Goal: Transaction & Acquisition: Book appointment/travel/reservation

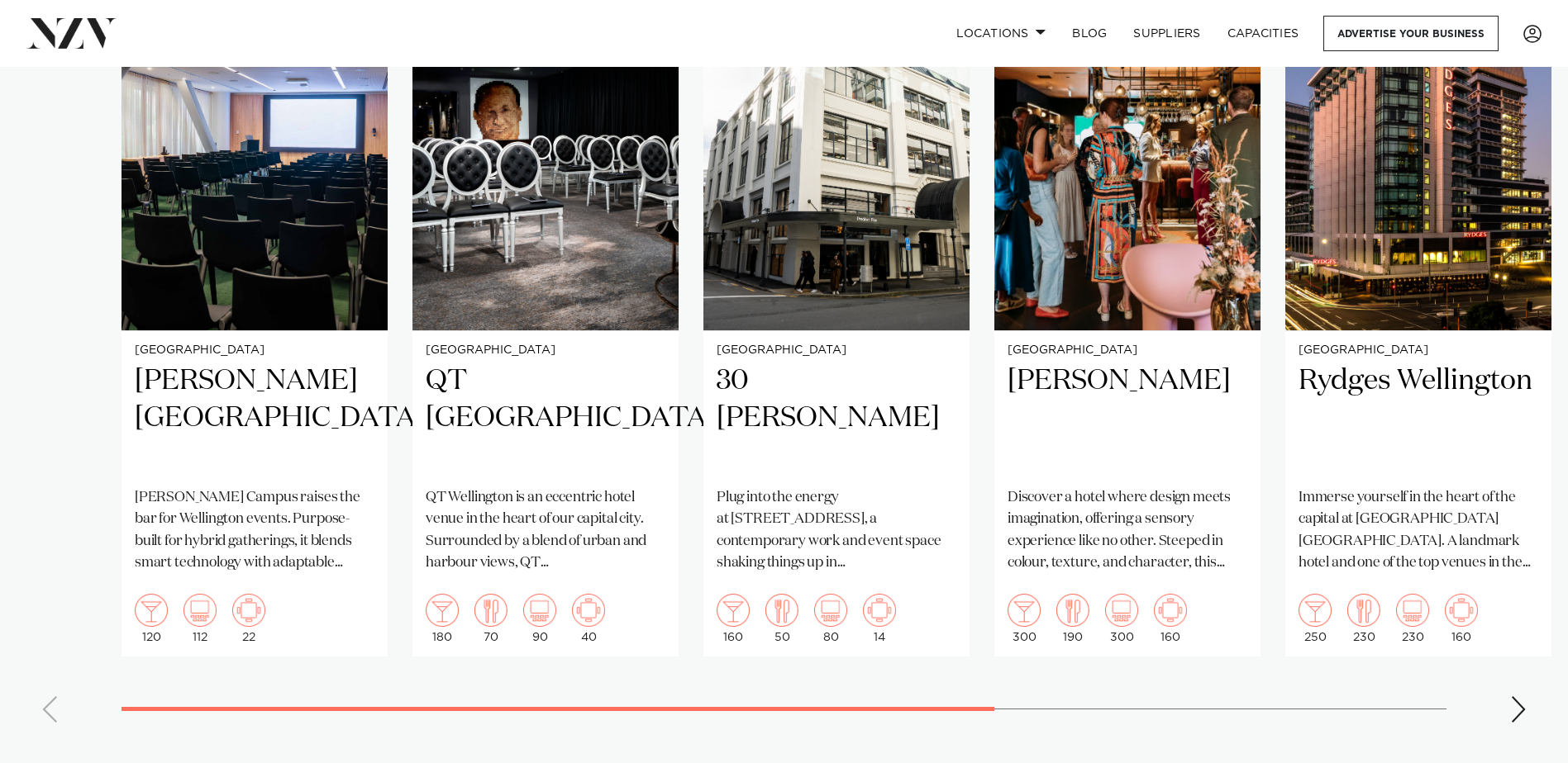
scroll to position [1240, 0]
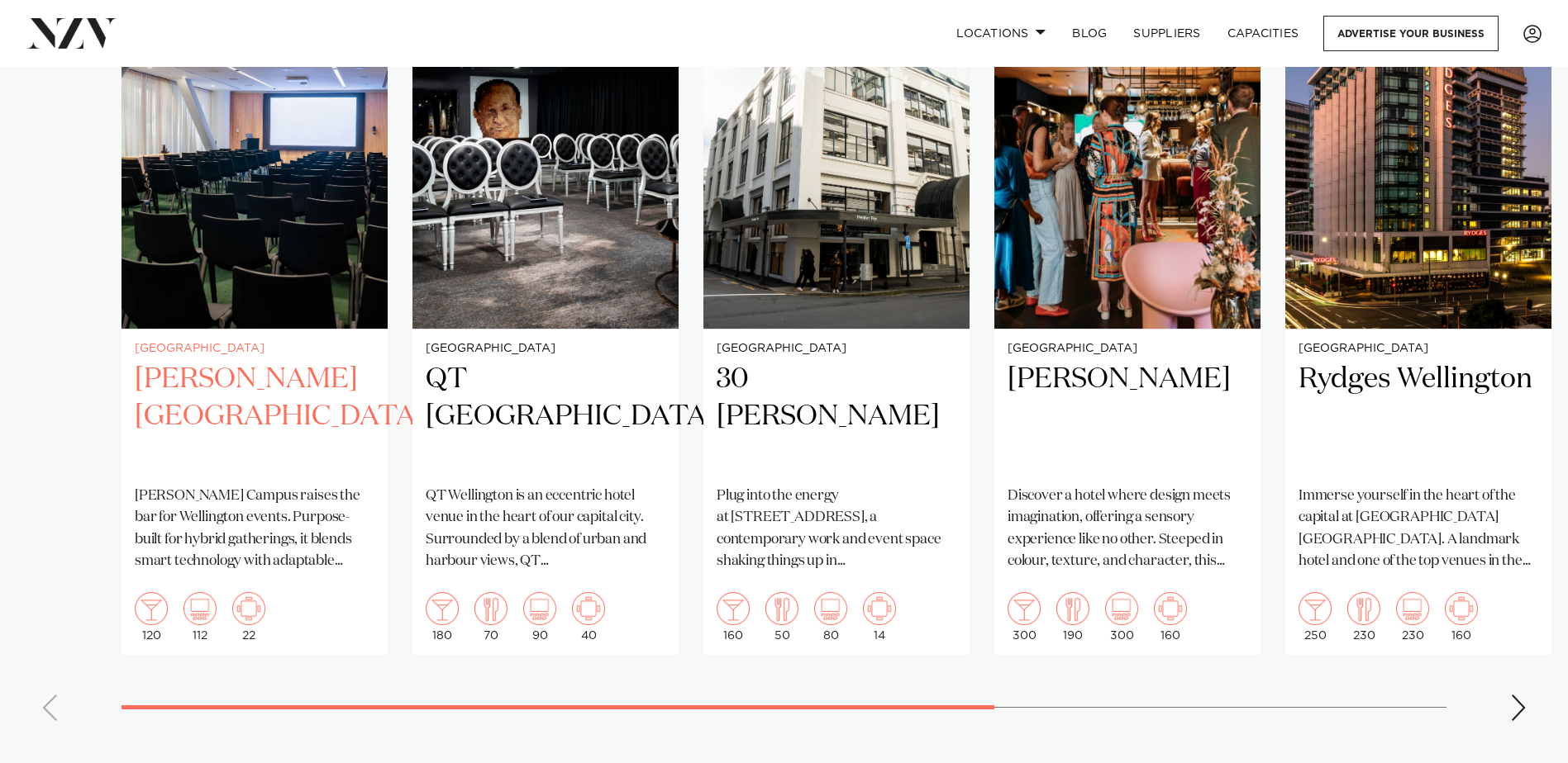
click at [255, 363] on h2 "[PERSON_NAME][GEOGRAPHIC_DATA]" at bounding box center [255, 417] width 239 height 112
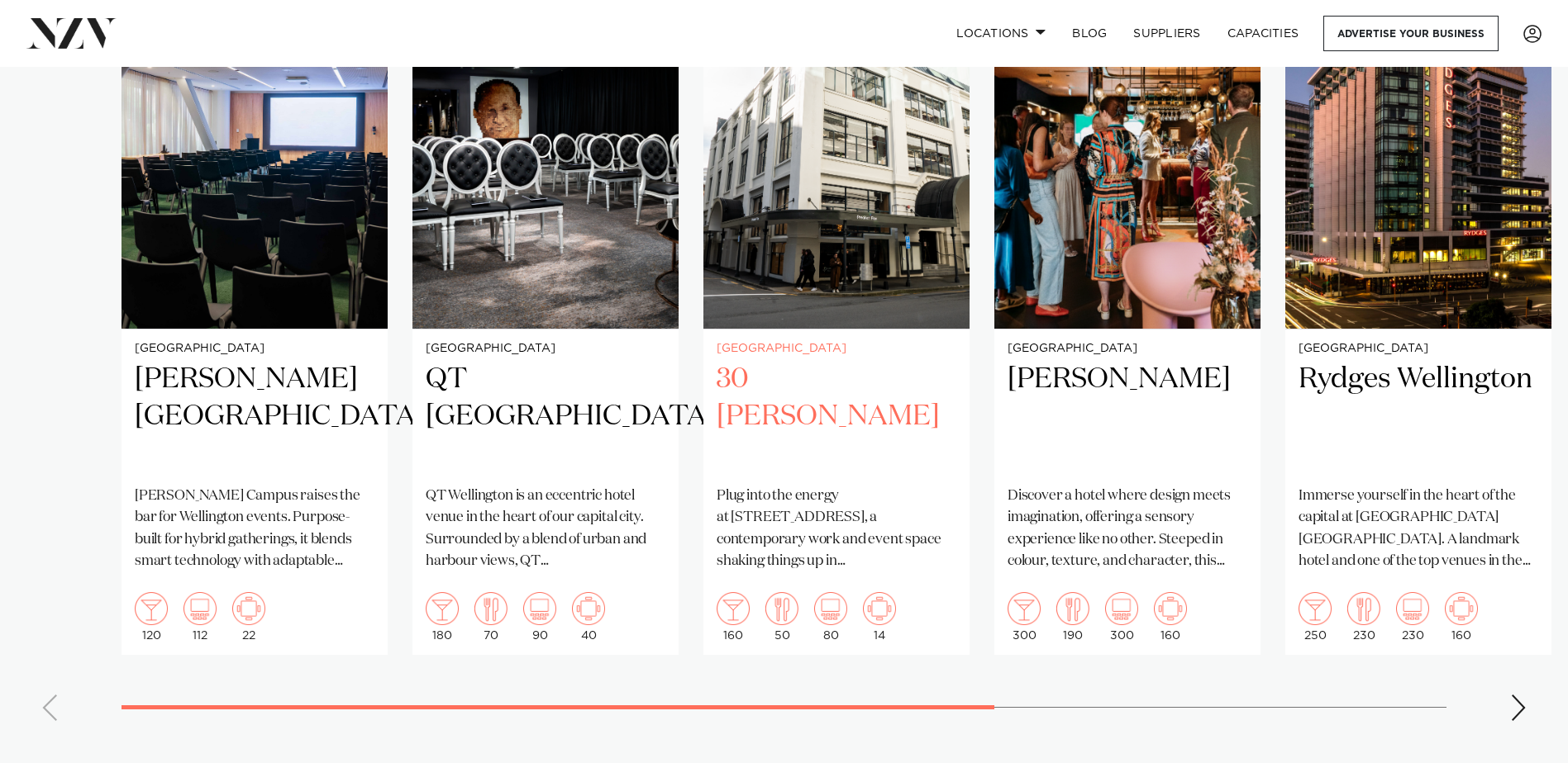
click at [869, 361] on h2 "30 [PERSON_NAME]" at bounding box center [837, 417] width 239 height 112
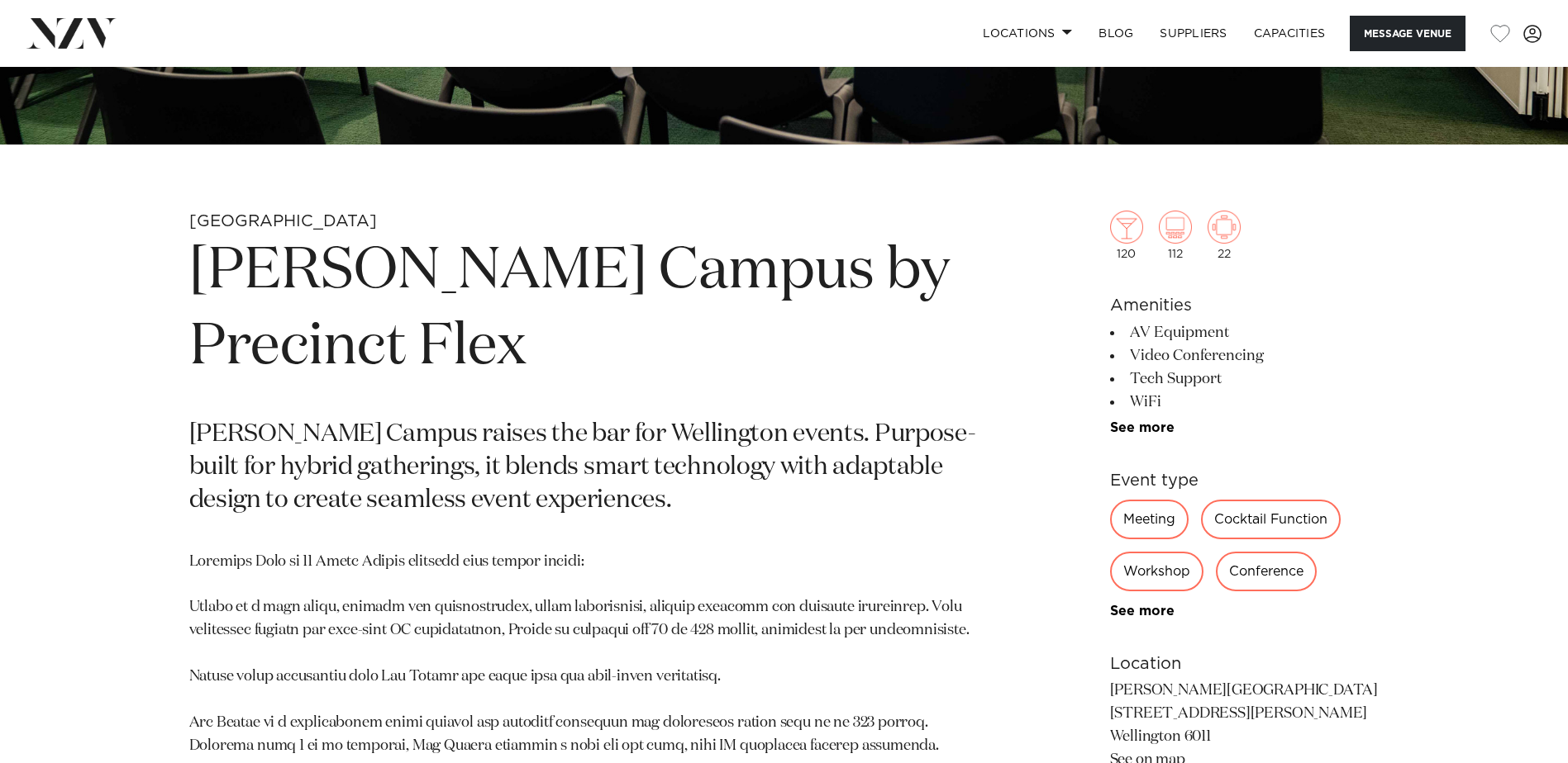
scroll to position [661, 0]
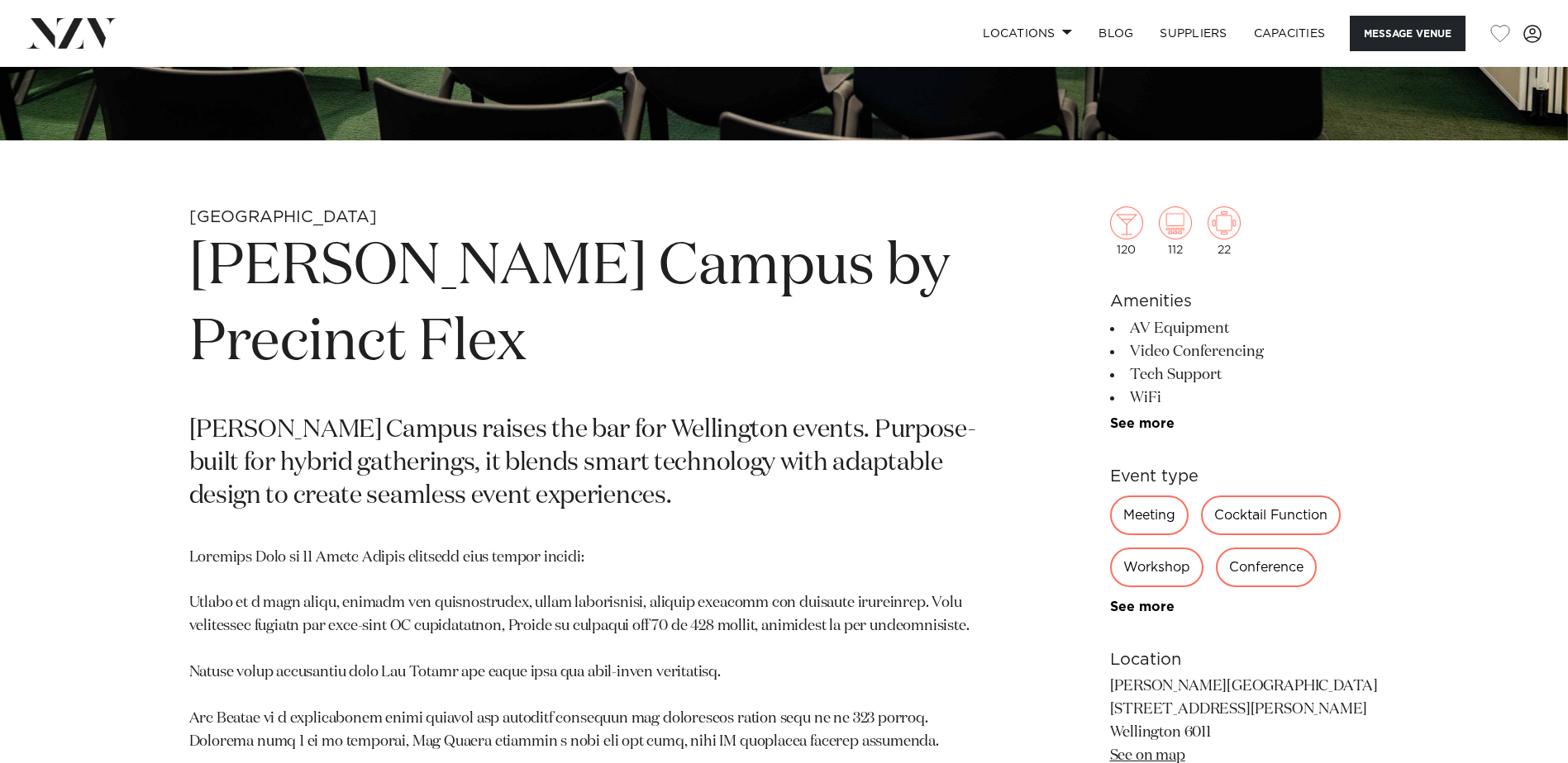
click at [1155, 509] on div "Meeting" at bounding box center [1148, 515] width 78 height 40
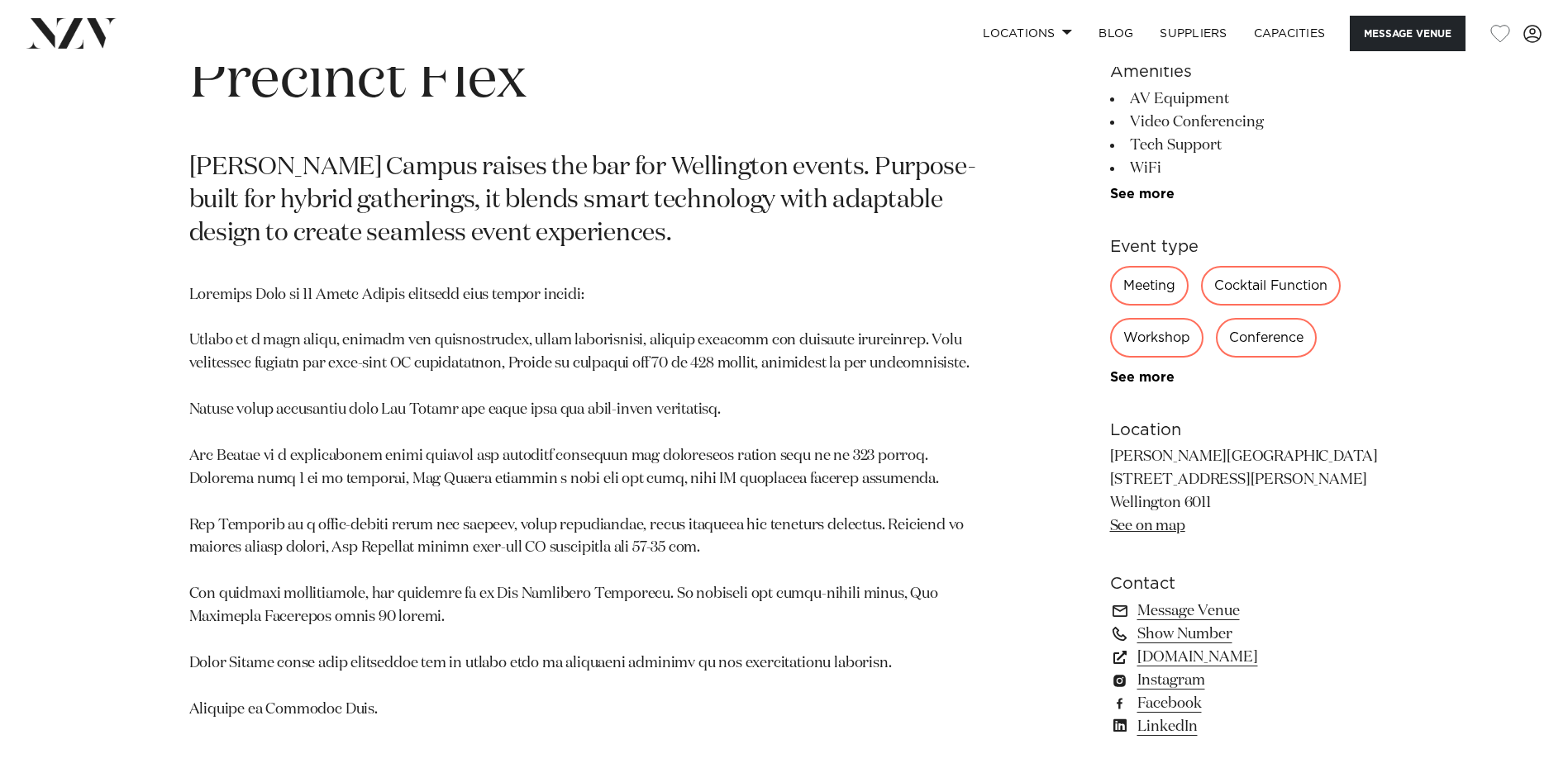
scroll to position [992, 0]
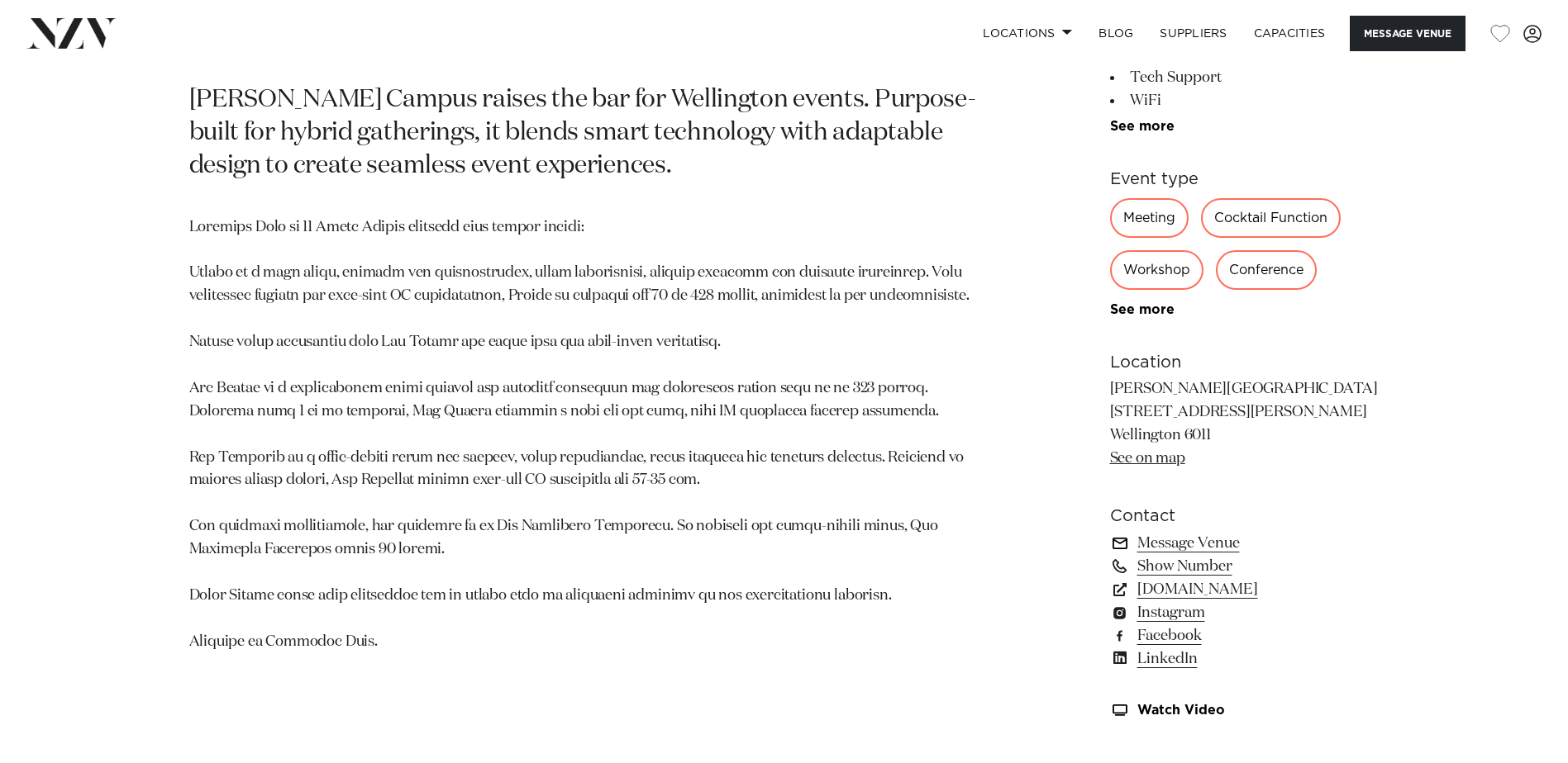
click at [1198, 542] on link "Message Venue" at bounding box center [1244, 544] width 269 height 23
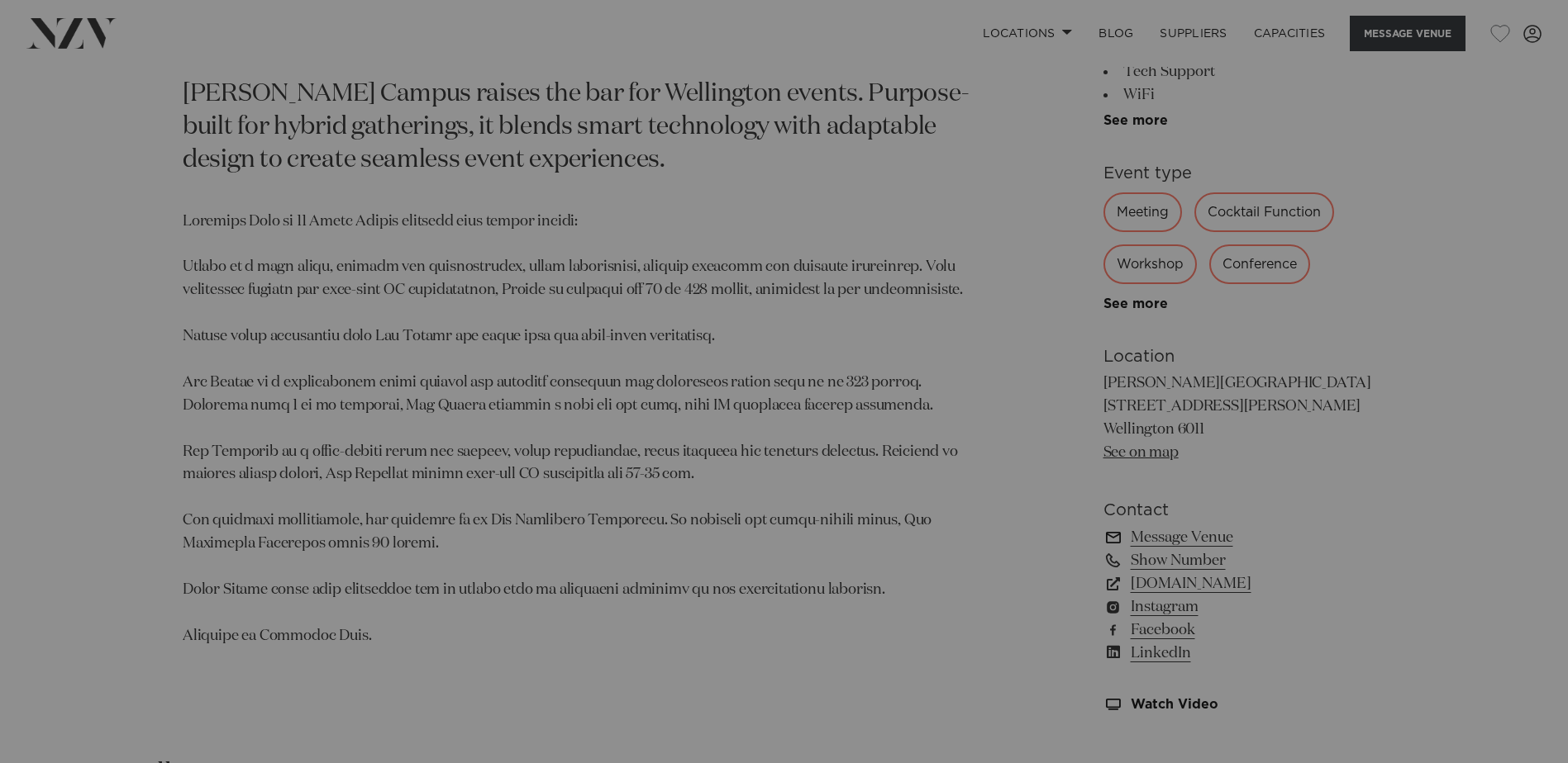
scroll to position [997, 0]
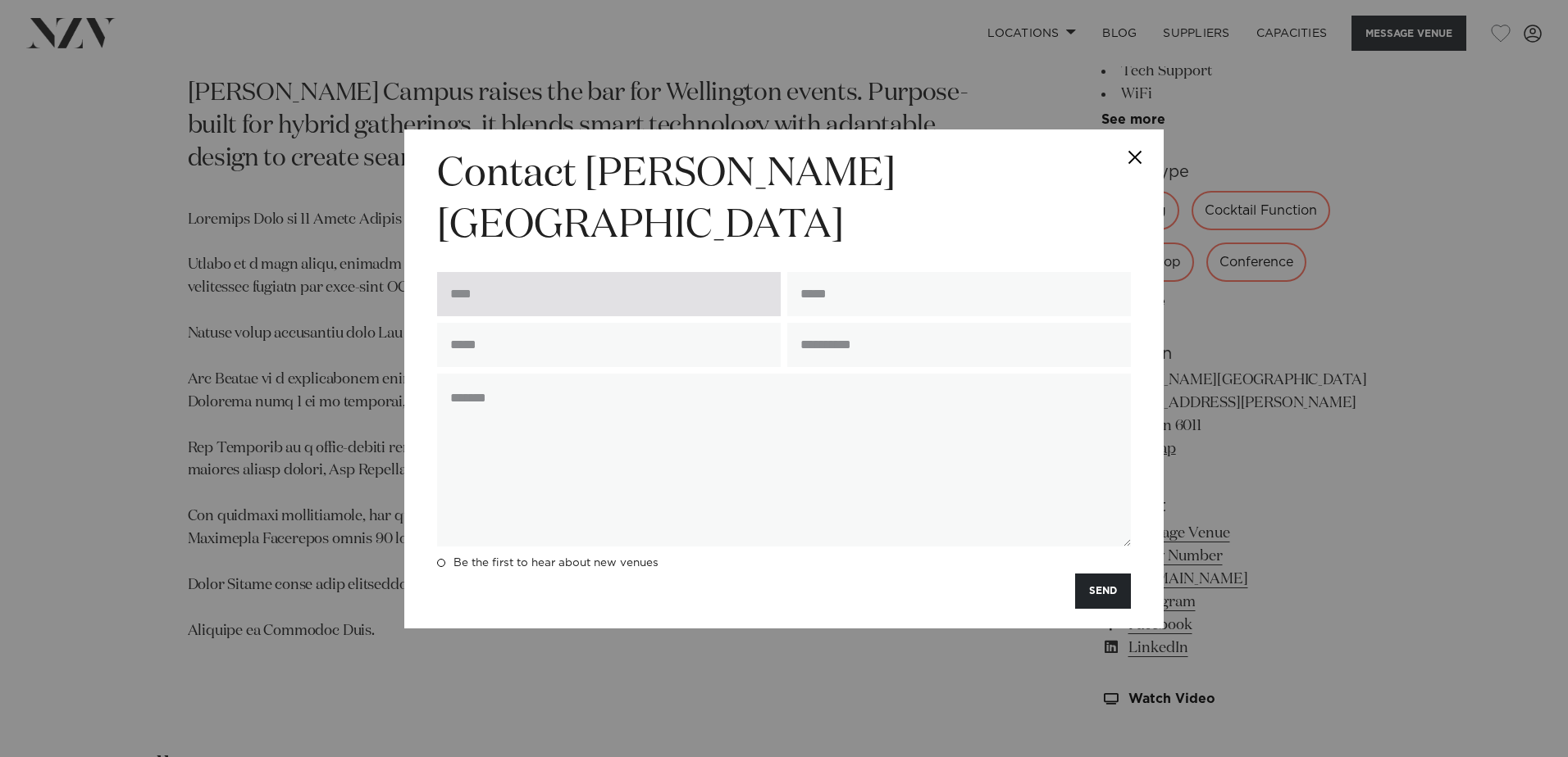
click at [571, 281] on input "text" at bounding box center [609, 294] width 344 height 44
type input "**********"
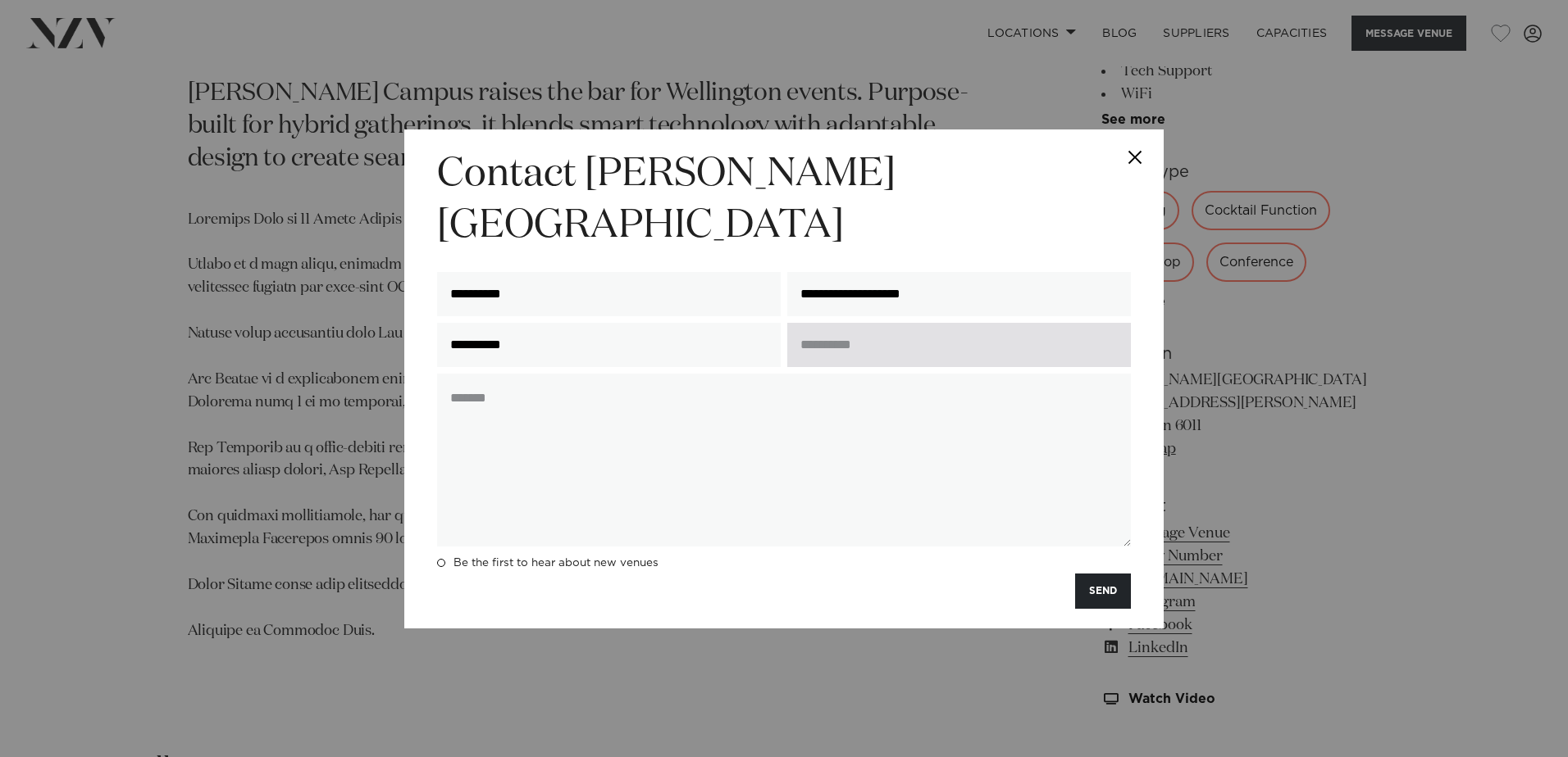
click at [815, 323] on input "text" at bounding box center [958, 345] width 344 height 44
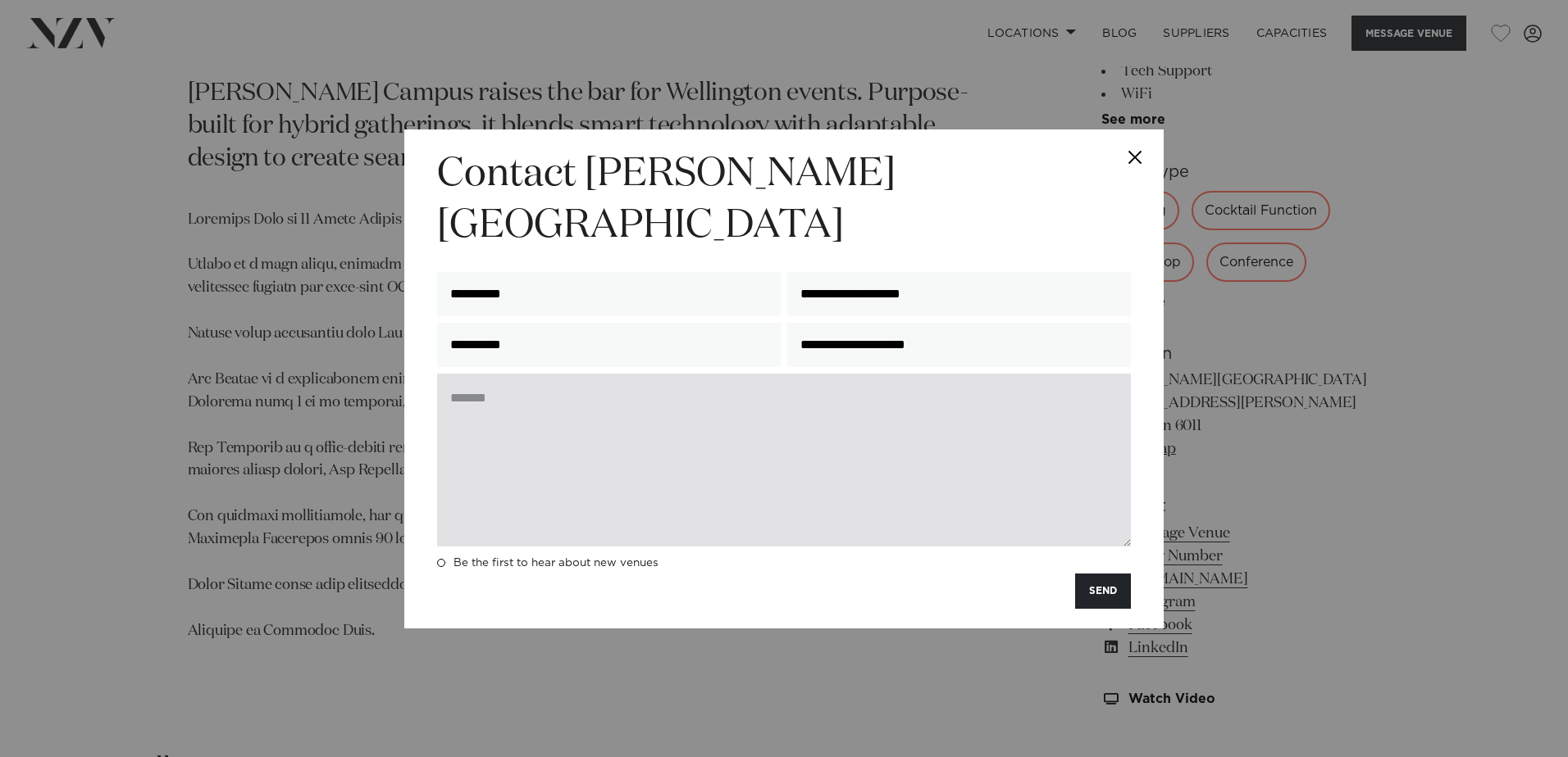
type input "**********"
click at [534, 374] on textarea at bounding box center [784, 460] width 694 height 173
drag, startPoint x: 732, startPoint y: 393, endPoint x: 753, endPoint y: 403, distance: 23.3
click at [732, 393] on textarea "**********" at bounding box center [784, 460] width 694 height 173
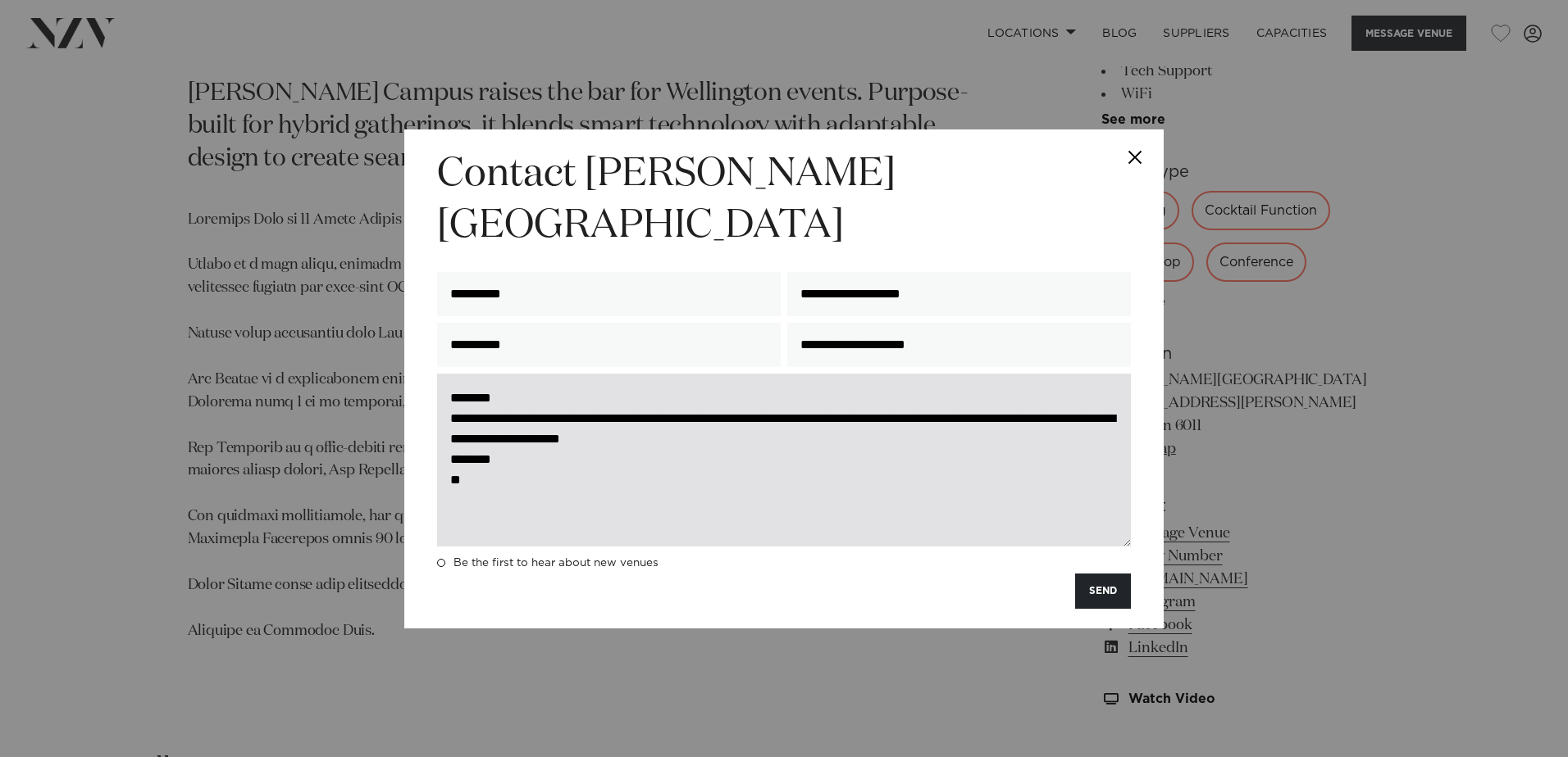
drag, startPoint x: 474, startPoint y: 454, endPoint x: 441, endPoint y: 379, distance: 81.9
click at [441, 379] on textarea "**********" at bounding box center [784, 460] width 694 height 173
click at [736, 435] on textarea "**********" at bounding box center [784, 460] width 694 height 173
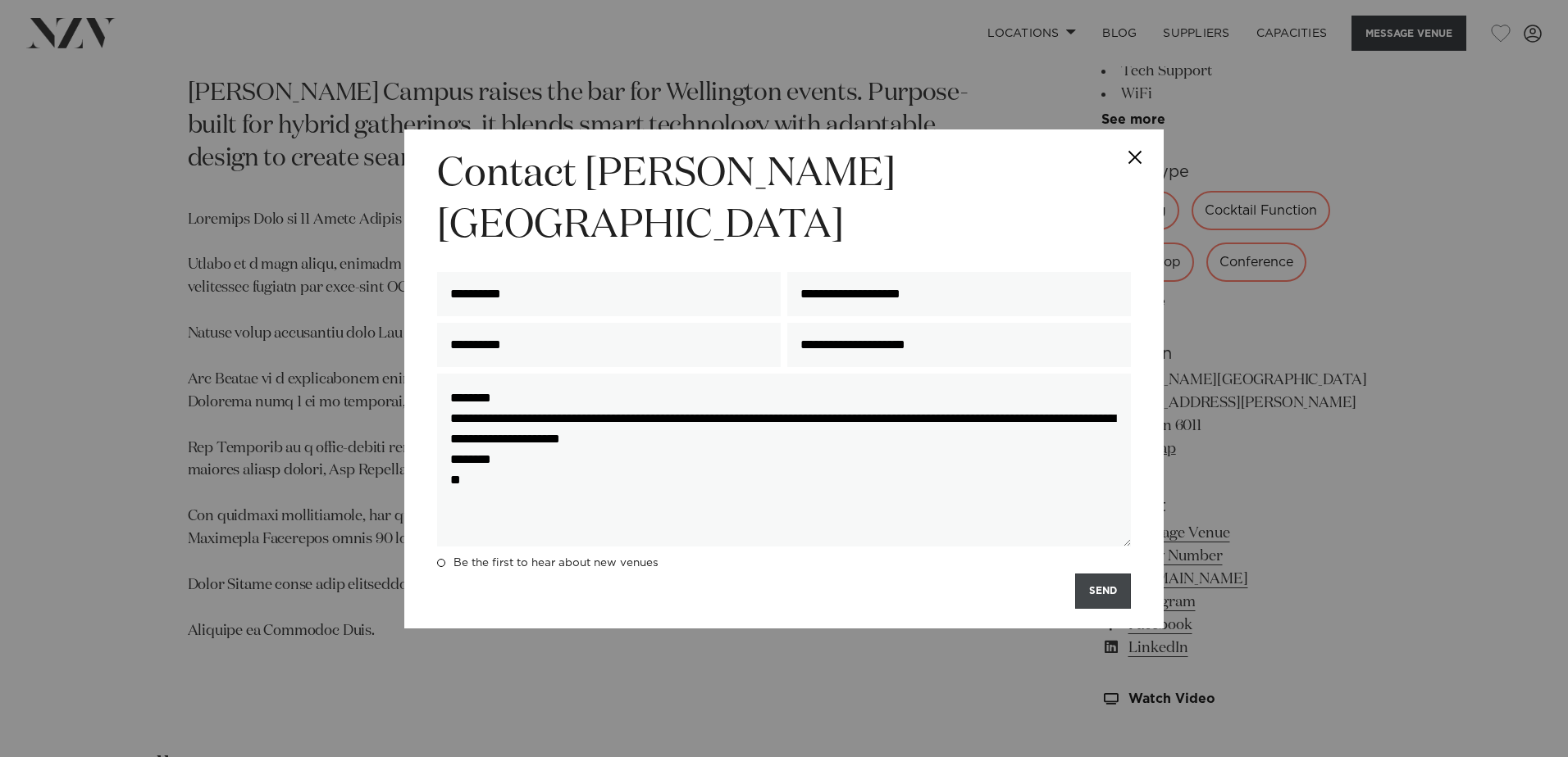
type textarea "**********"
click at [1094, 574] on button "SEND" at bounding box center [1103, 591] width 56 height 35
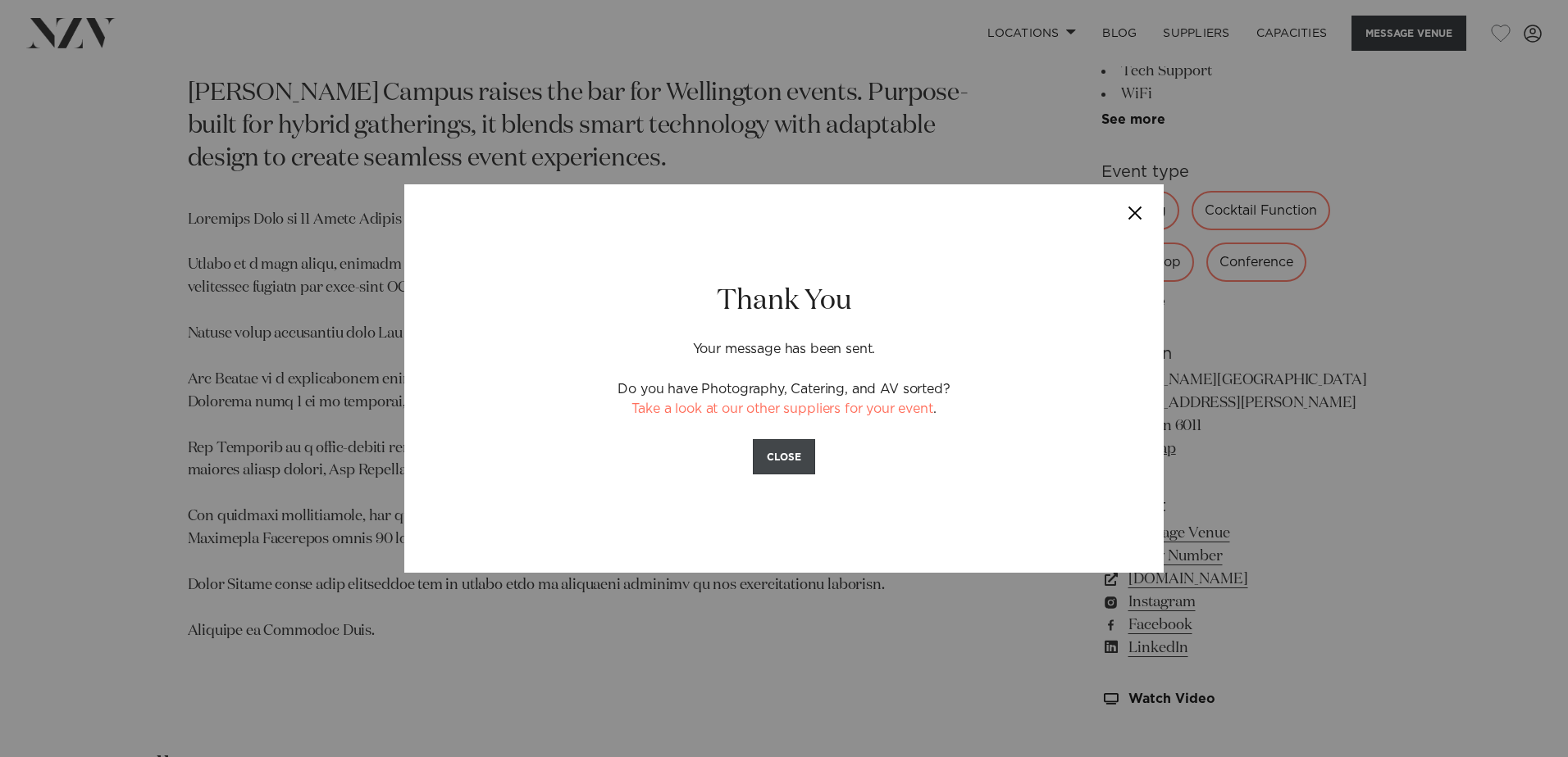
click at [786, 456] on button "CLOSE" at bounding box center [783, 456] width 62 height 35
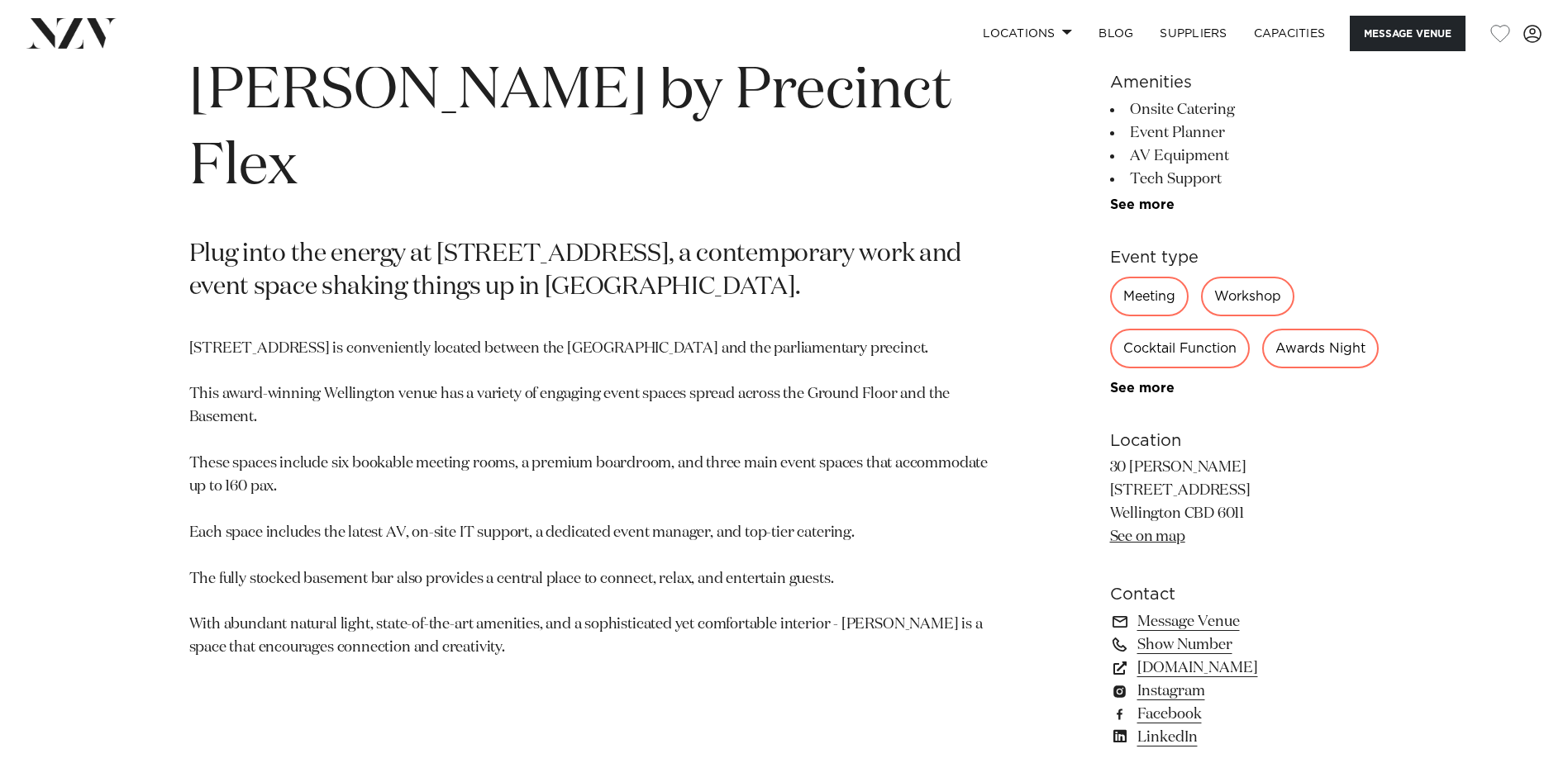
scroll to position [909, 0]
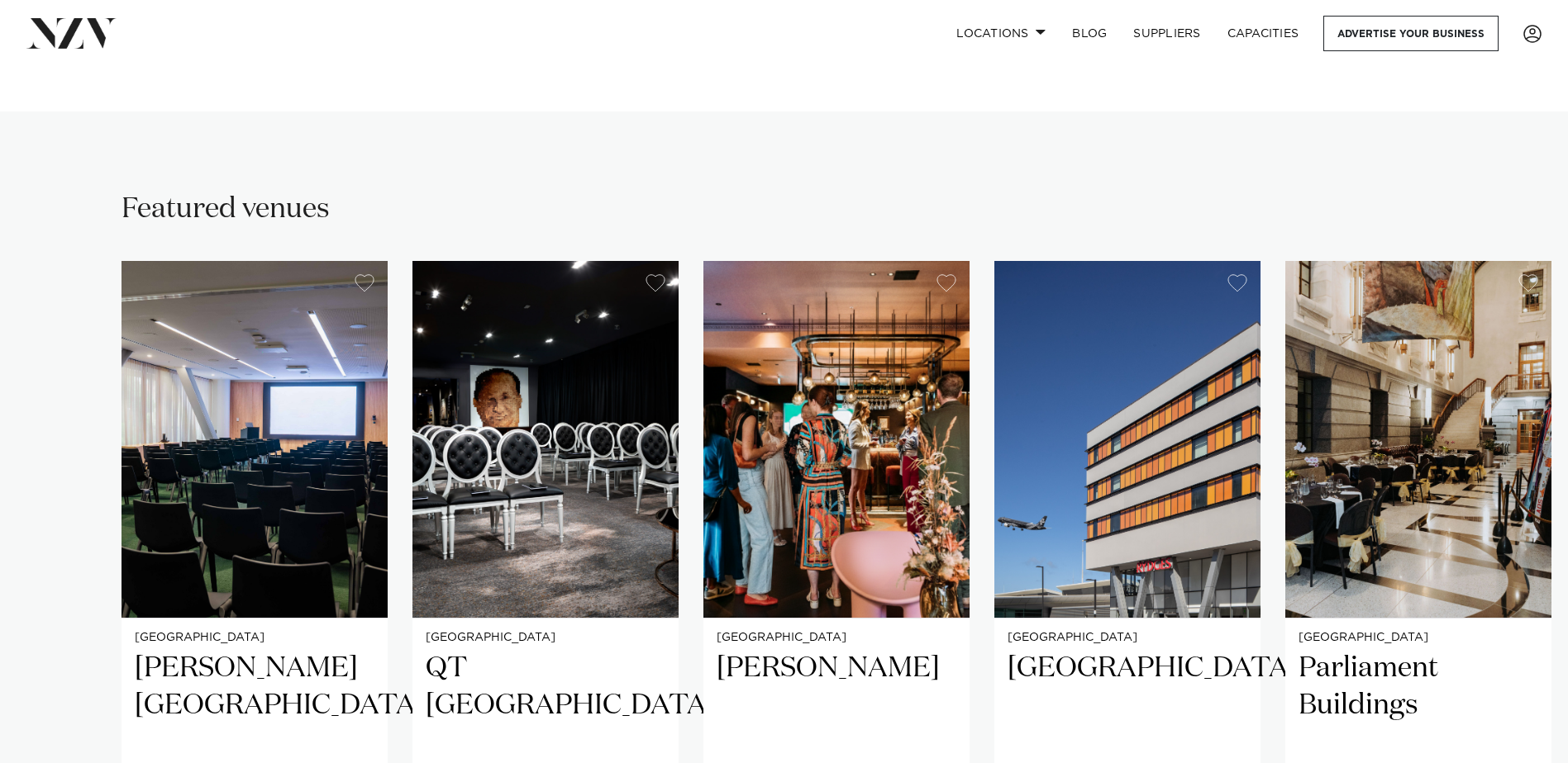
scroll to position [1322, 0]
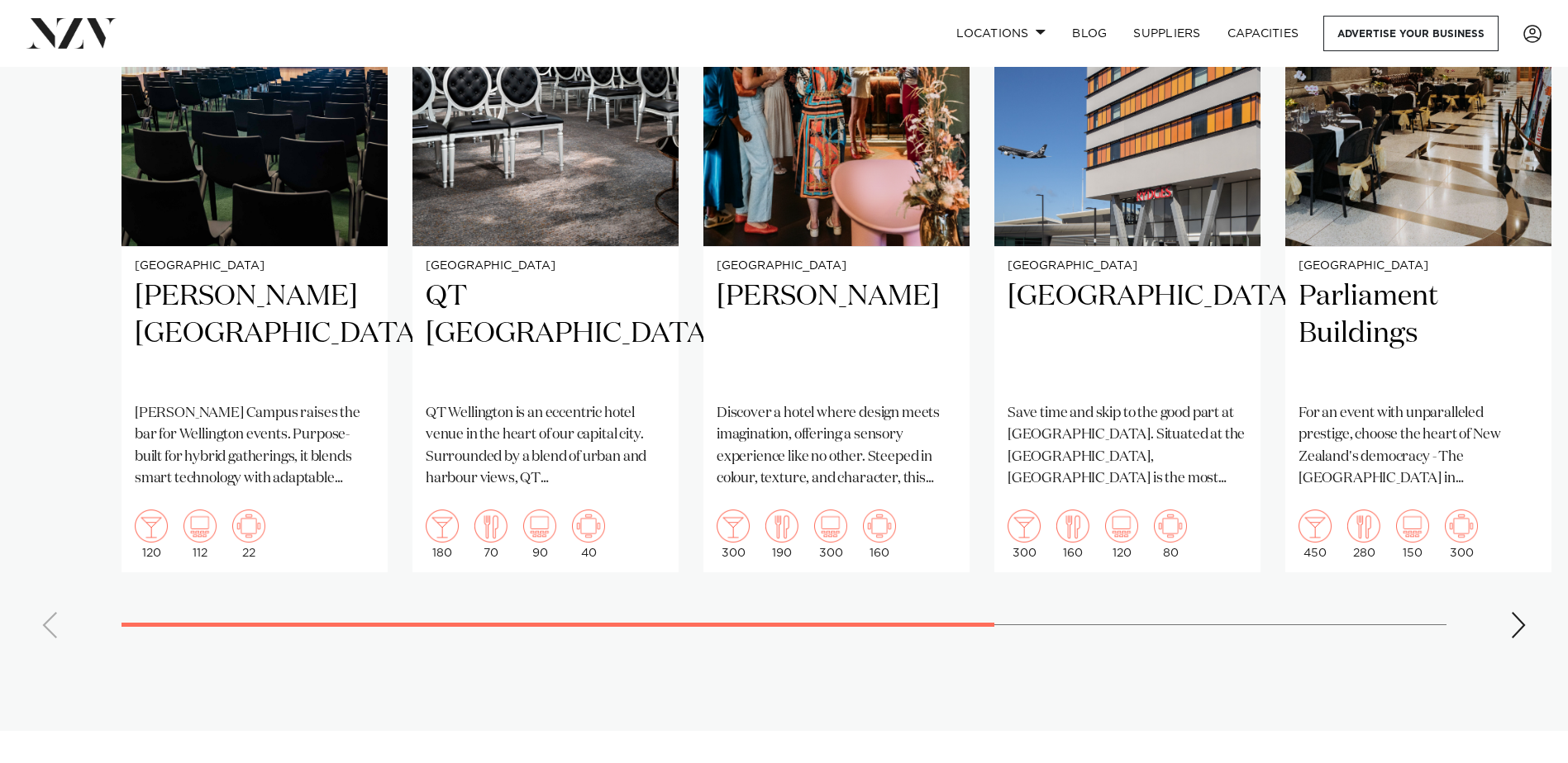
click at [1523, 613] on div "Next slide" at bounding box center [1518, 625] width 16 height 26
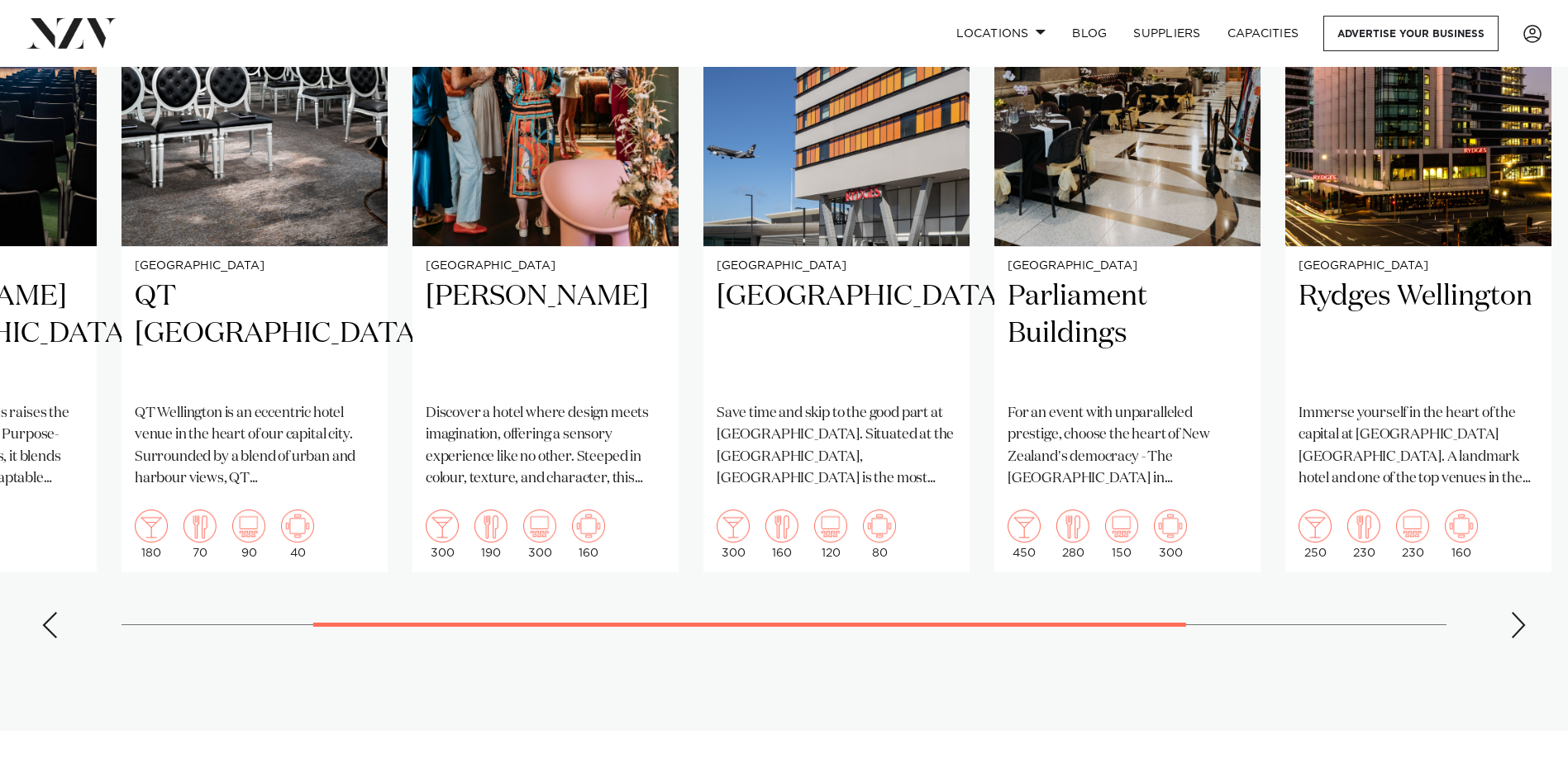
click at [1523, 613] on div "Next slide" at bounding box center [1518, 625] width 16 height 26
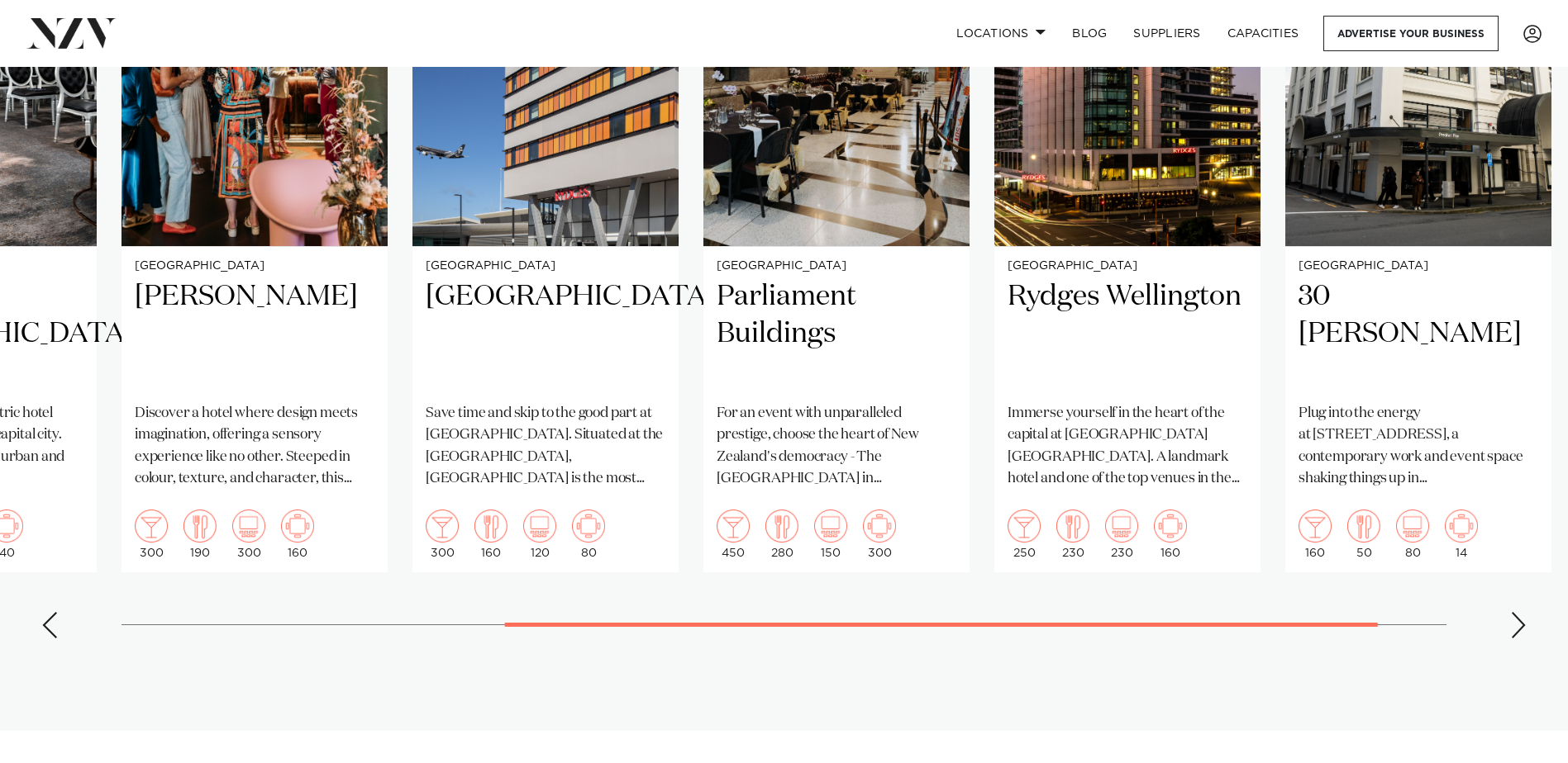
click at [1523, 613] on div "Next slide" at bounding box center [1518, 625] width 16 height 26
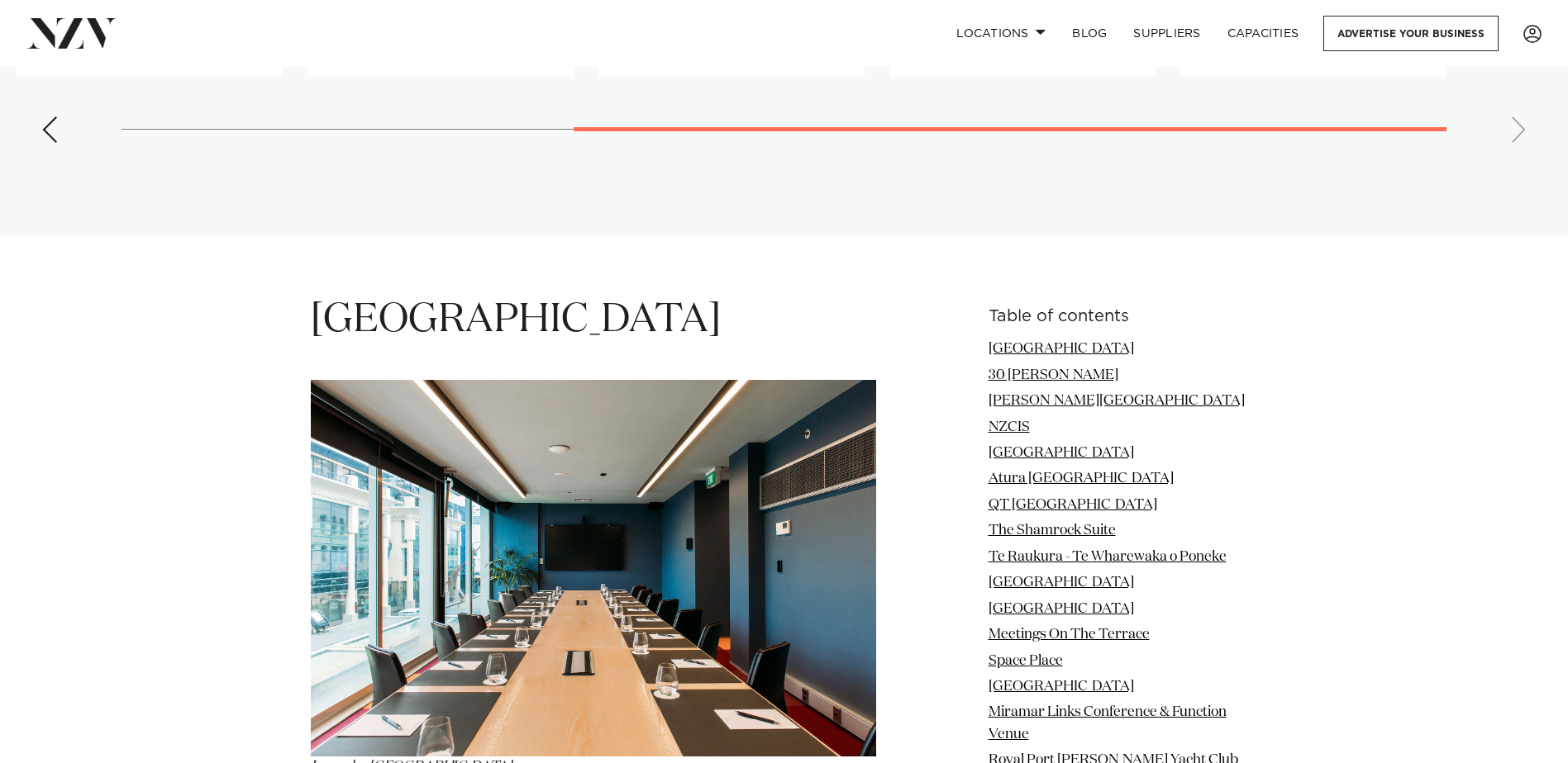
scroll to position [1983, 0]
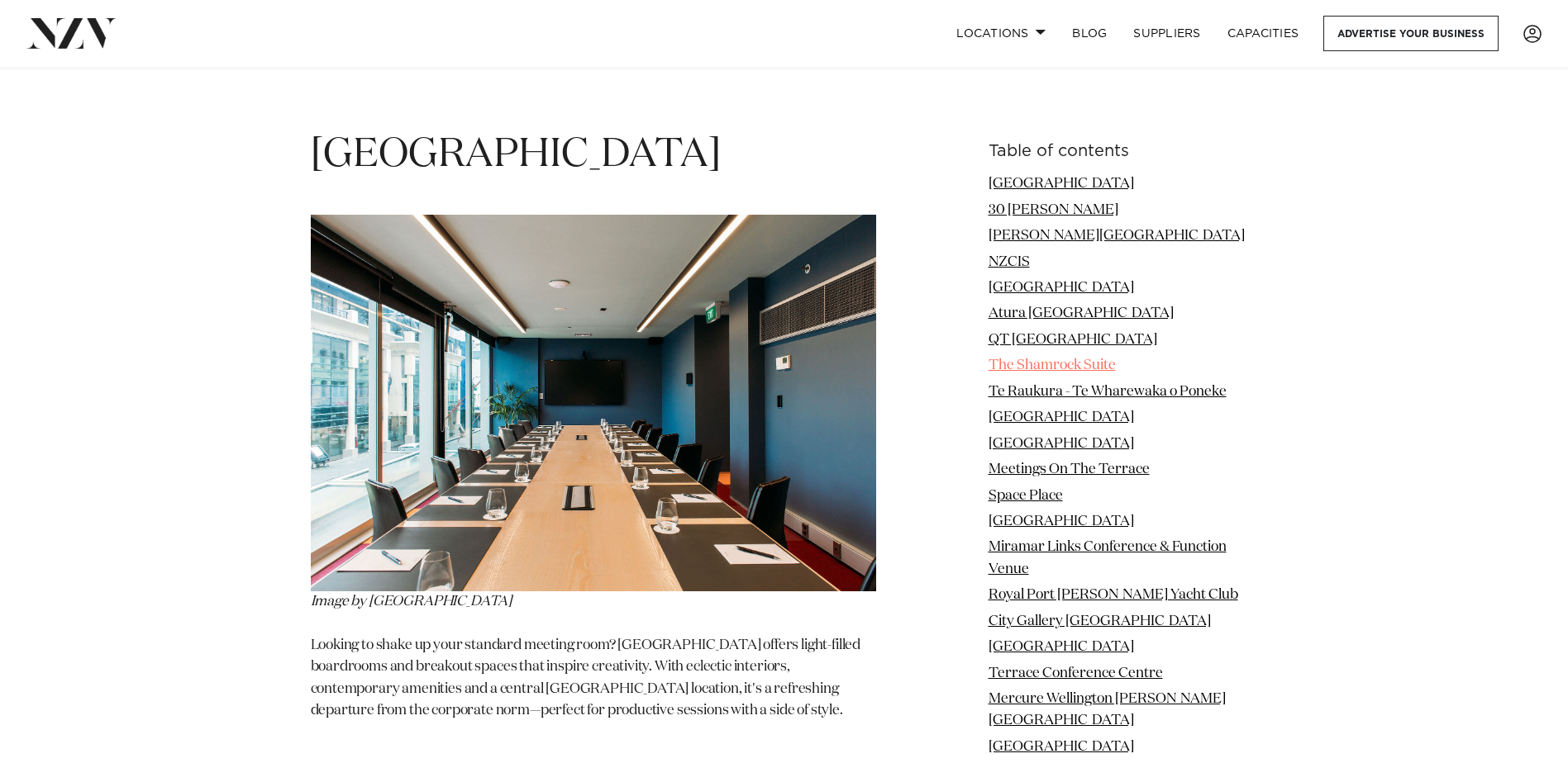
click at [1064, 359] on link "The Shamrock Suite" at bounding box center [1052, 366] width 127 height 14
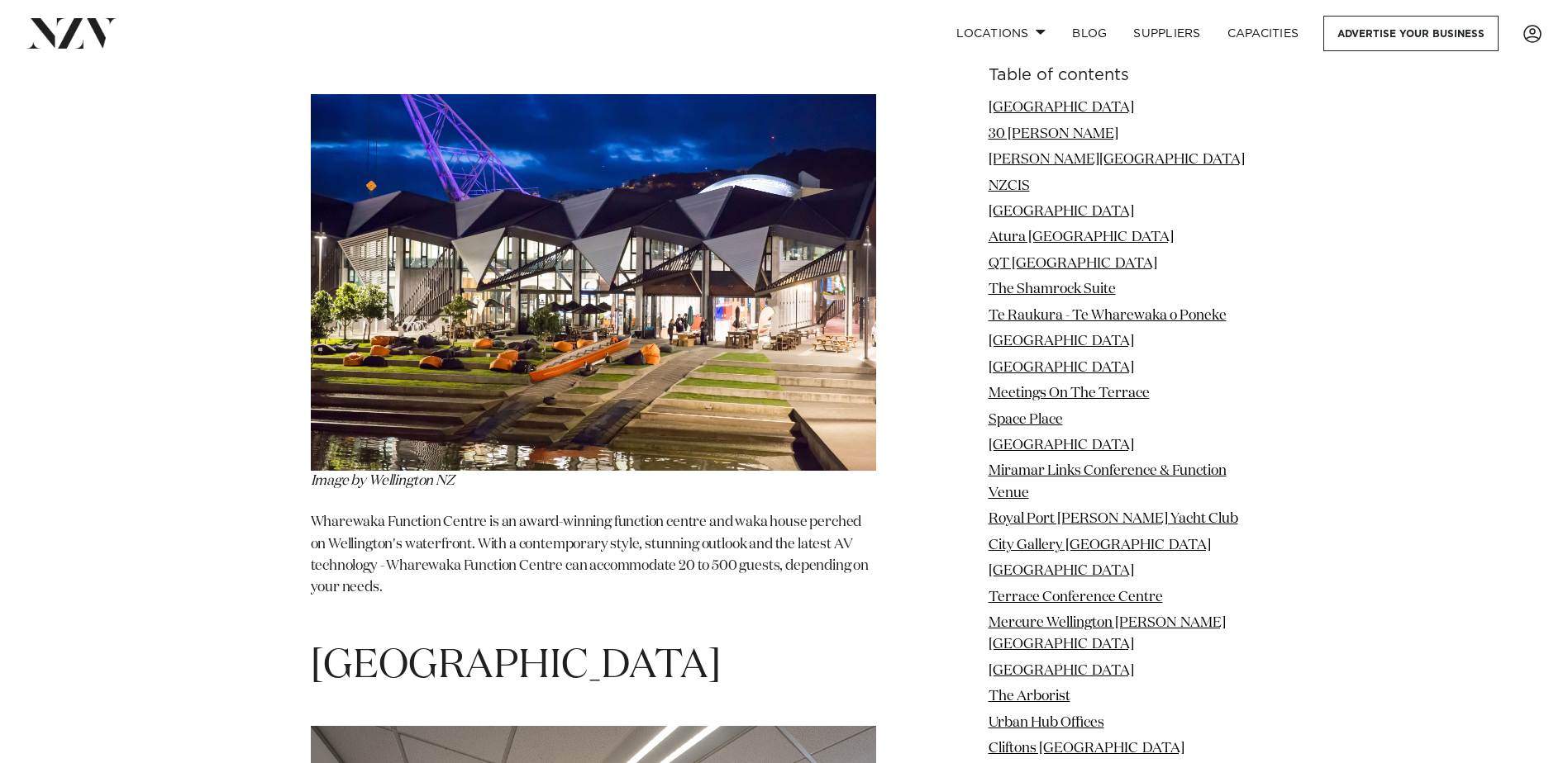
scroll to position [7337, 0]
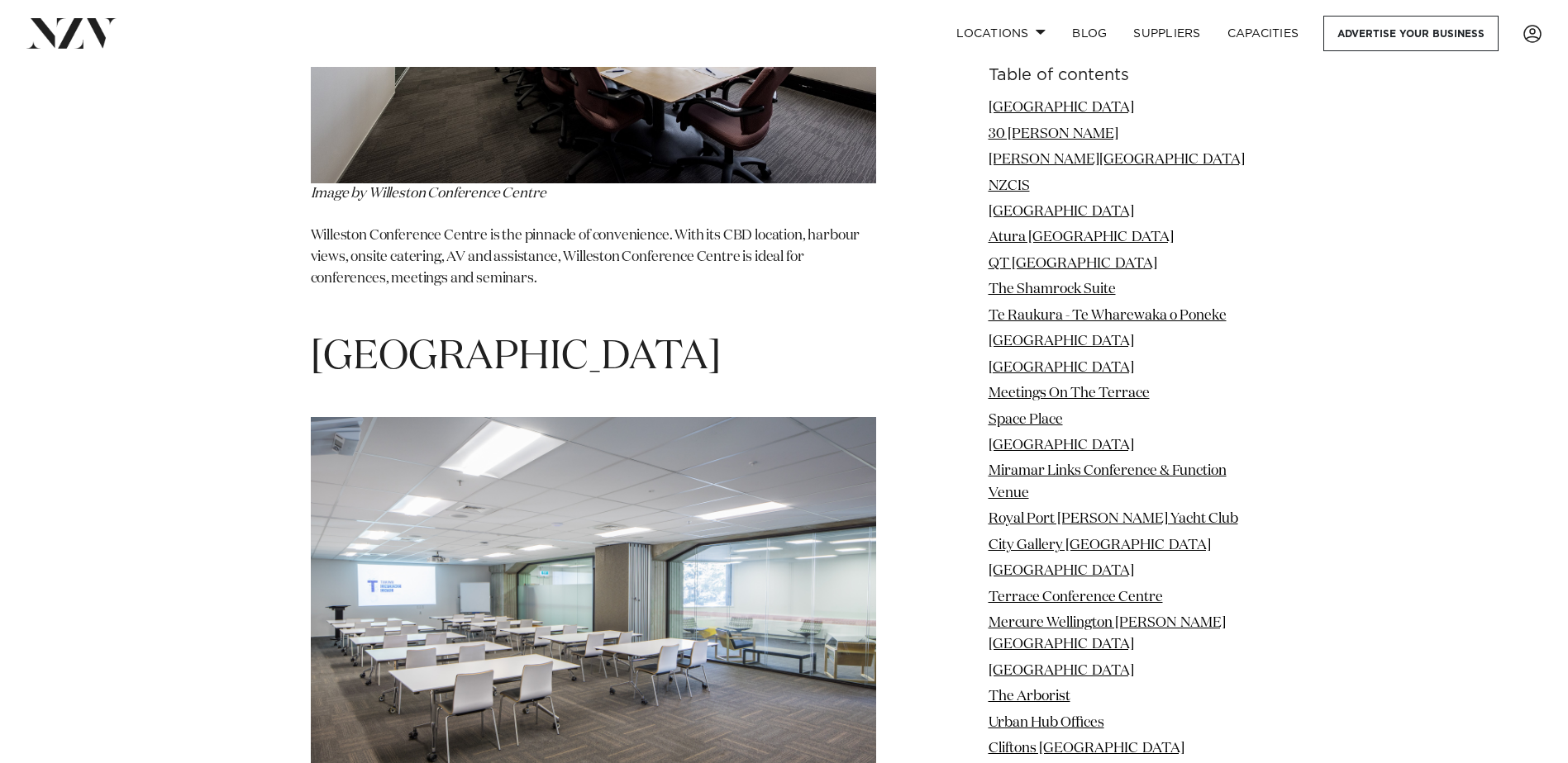
scroll to position [8445, 0]
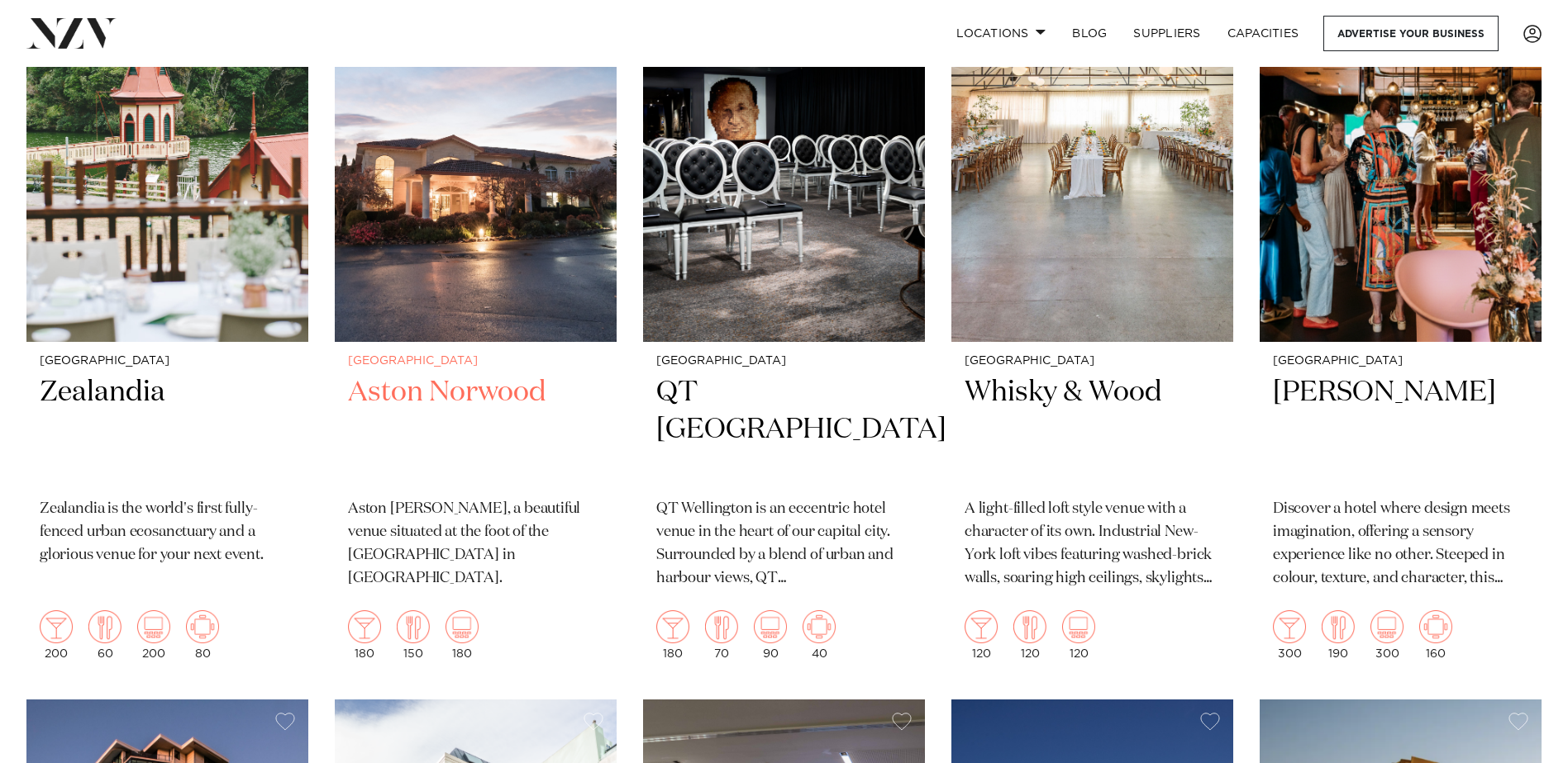
scroll to position [744, 0]
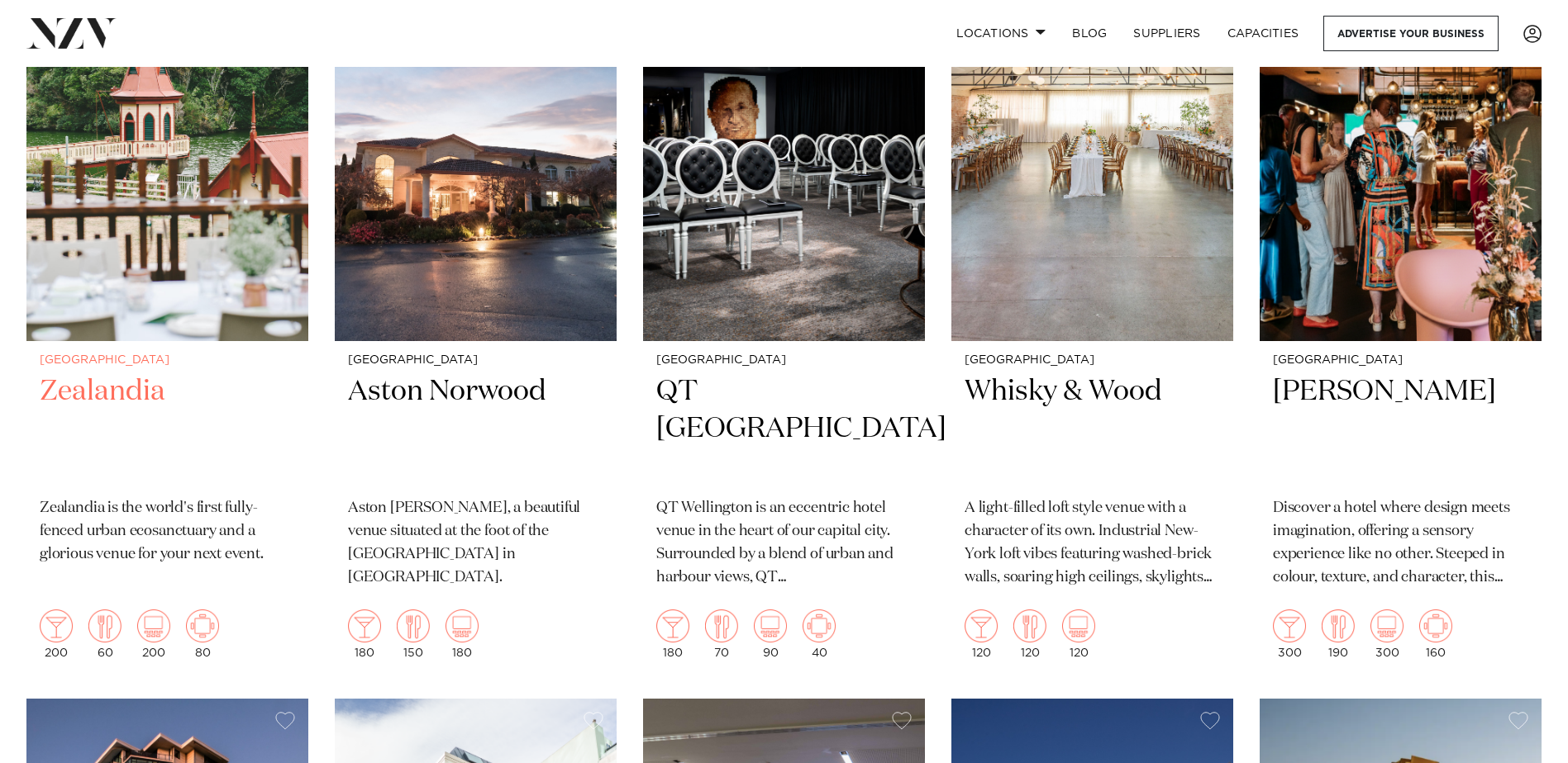
click at [91, 389] on h2 "Zealandia" at bounding box center [167, 429] width 256 height 112
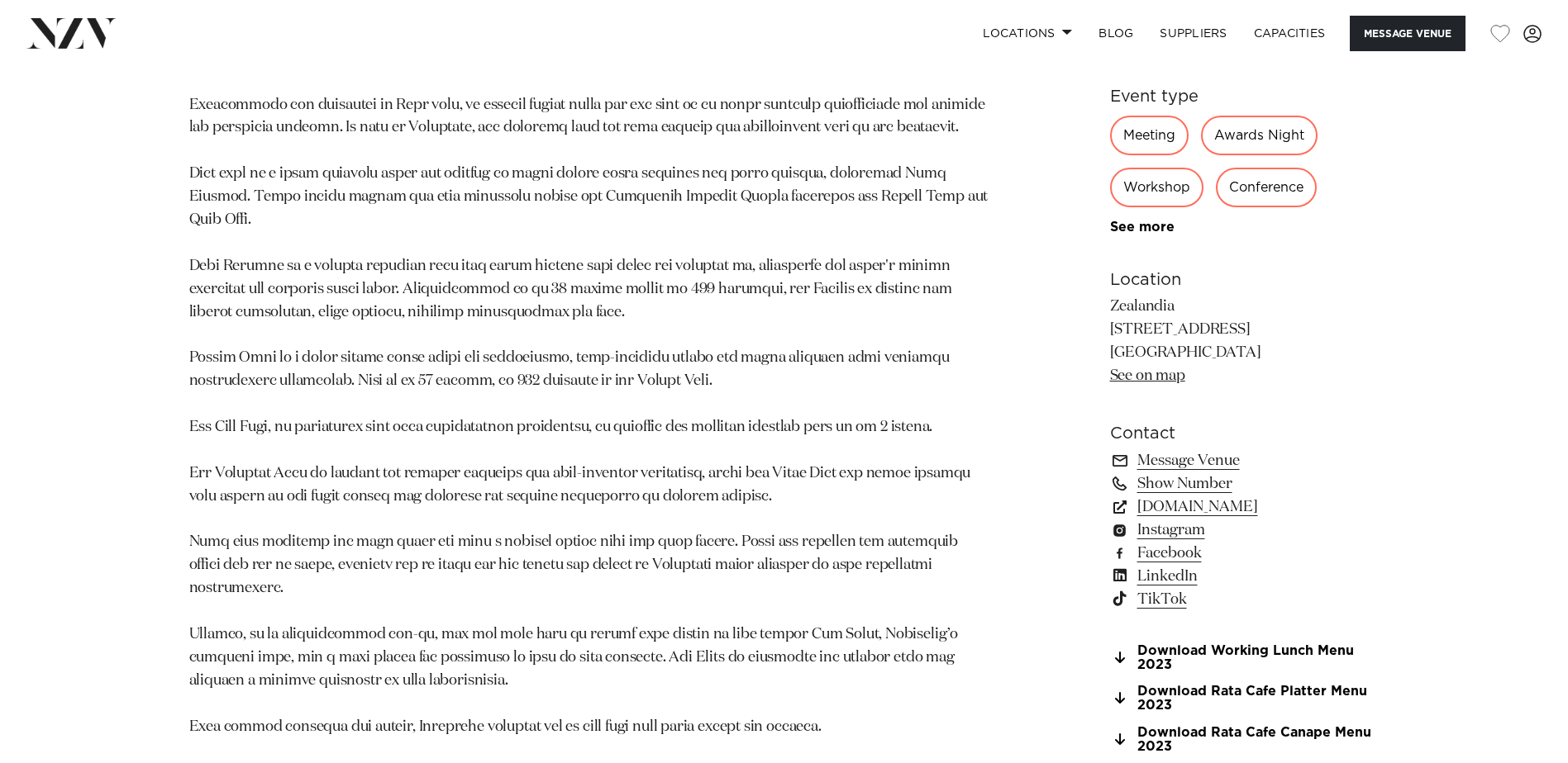
scroll to position [579, 0]
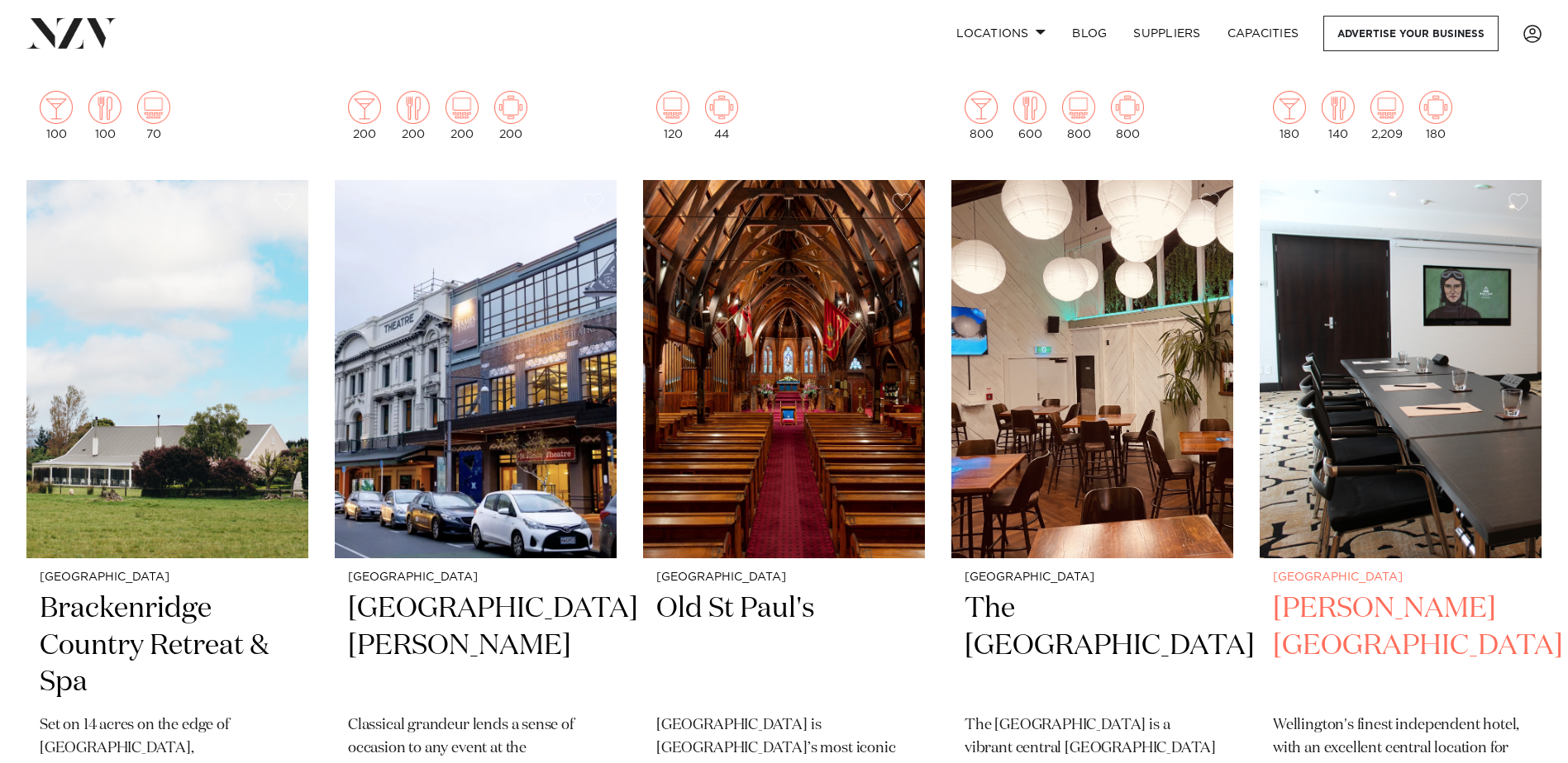
scroll to position [3718, 0]
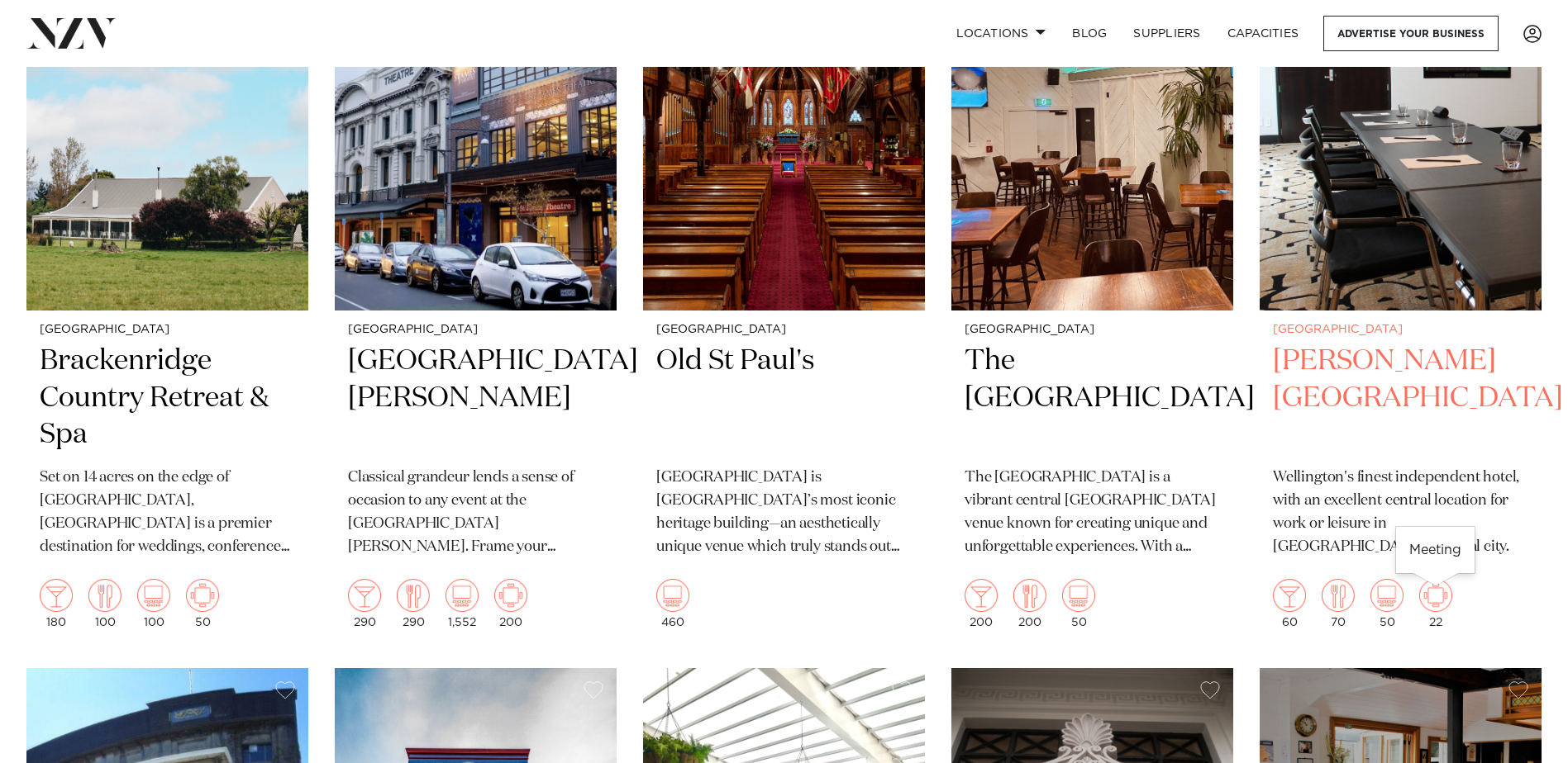
click at [1443, 602] on img at bounding box center [1436, 595] width 33 height 33
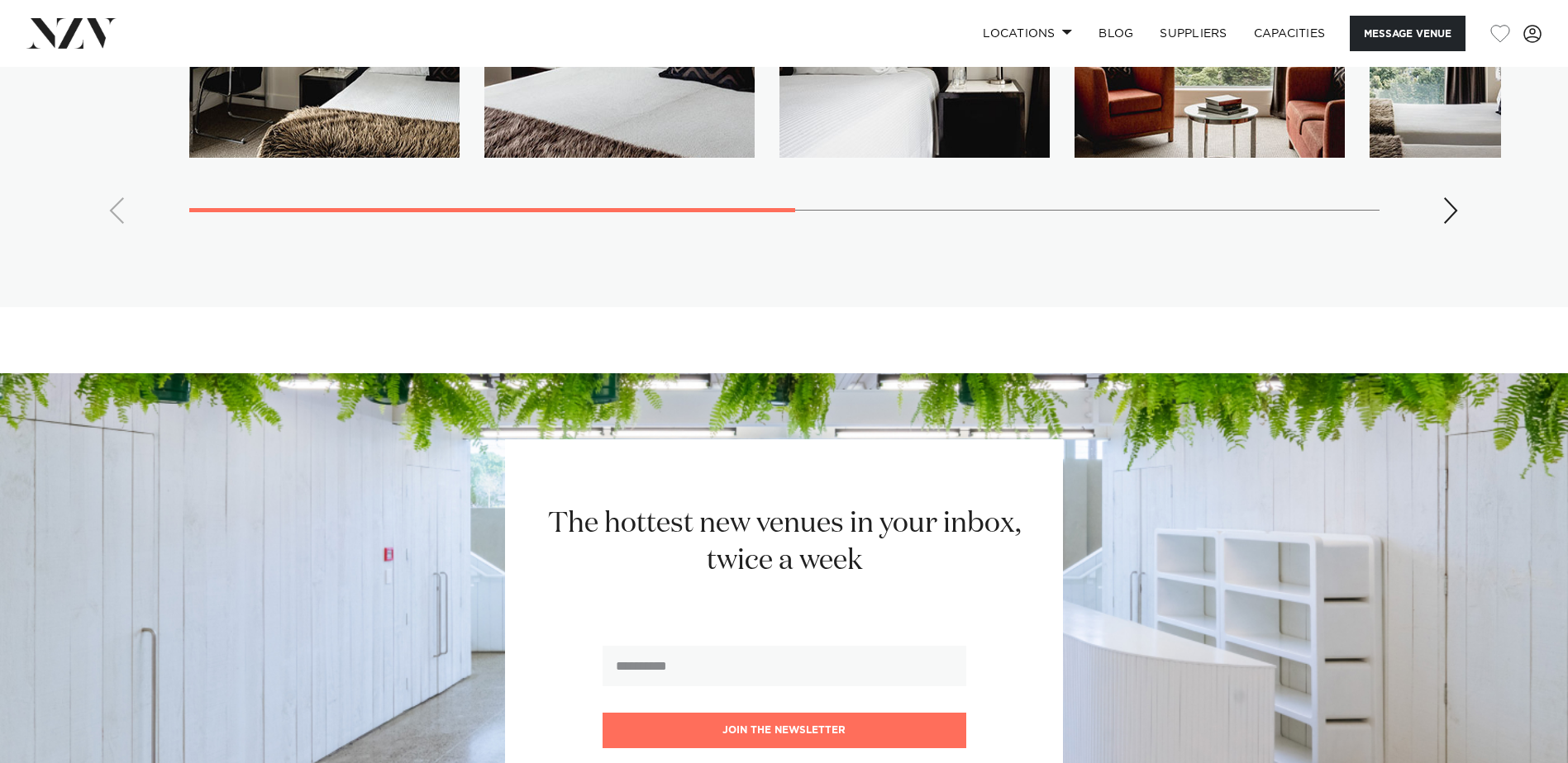
scroll to position [3057, 0]
